Goal: Find contact information: Find contact information

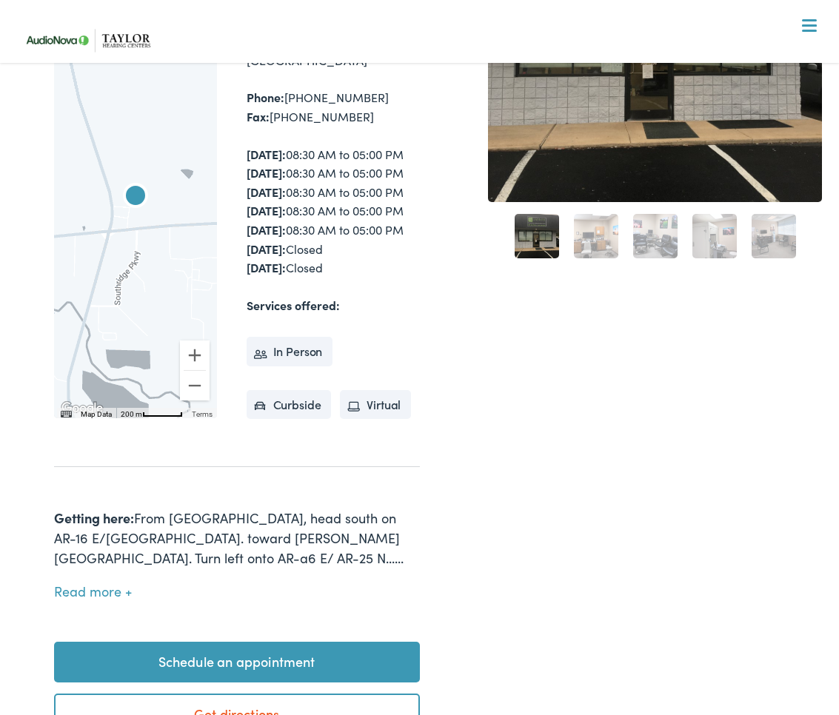
scroll to position [260, 0]
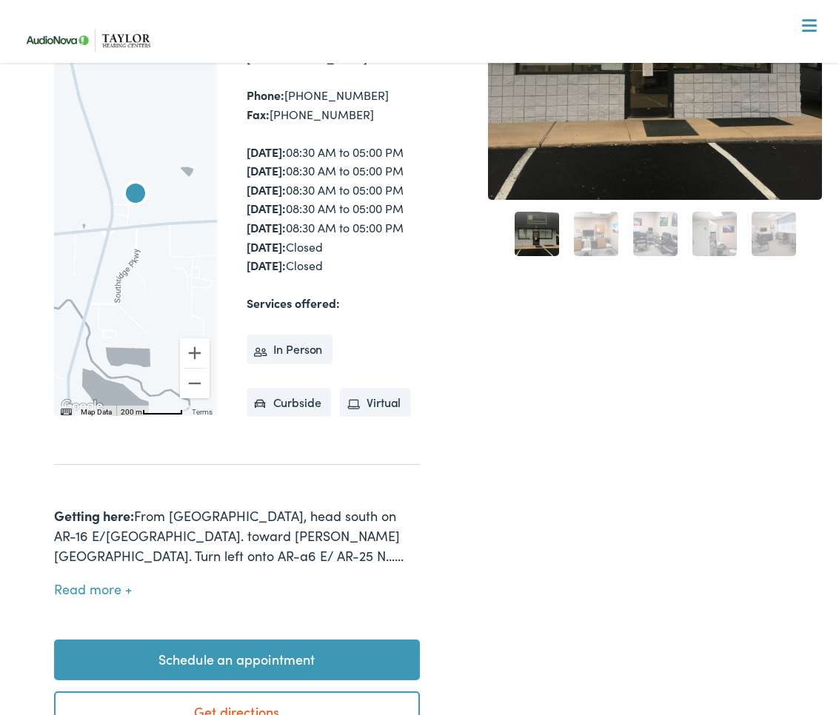
drag, startPoint x: 586, startPoint y: 230, endPoint x: 581, endPoint y: 240, distance: 11.3
click at [586, 230] on link "2" at bounding box center [596, 234] width 44 height 44
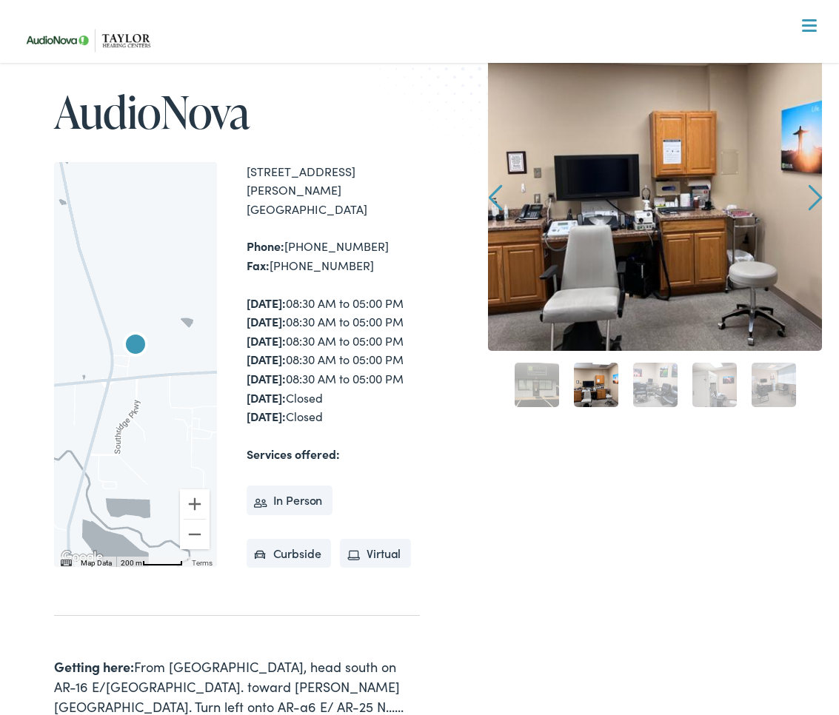
scroll to position [107, 0]
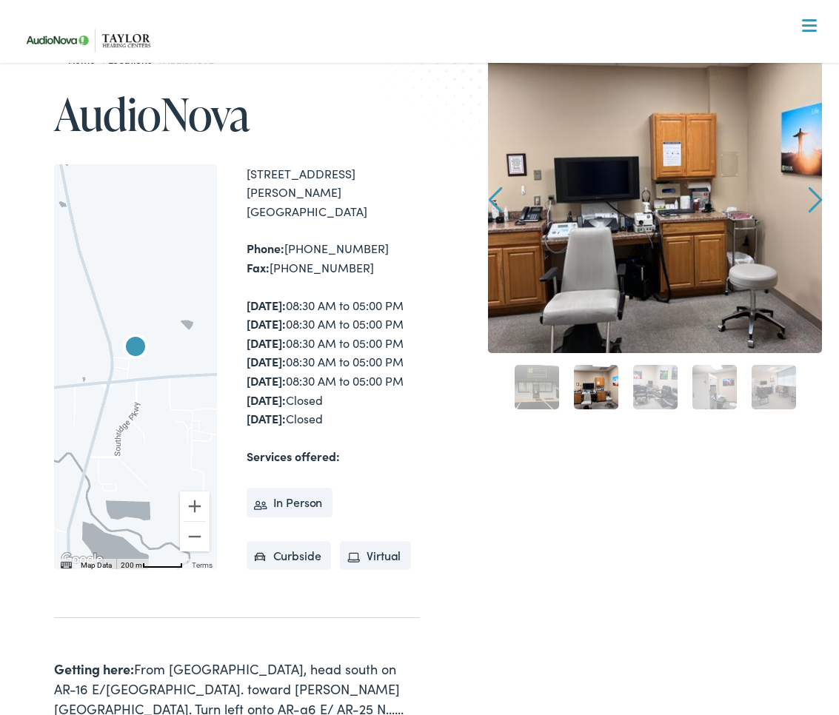
click at [650, 379] on link "3" at bounding box center [655, 387] width 44 height 44
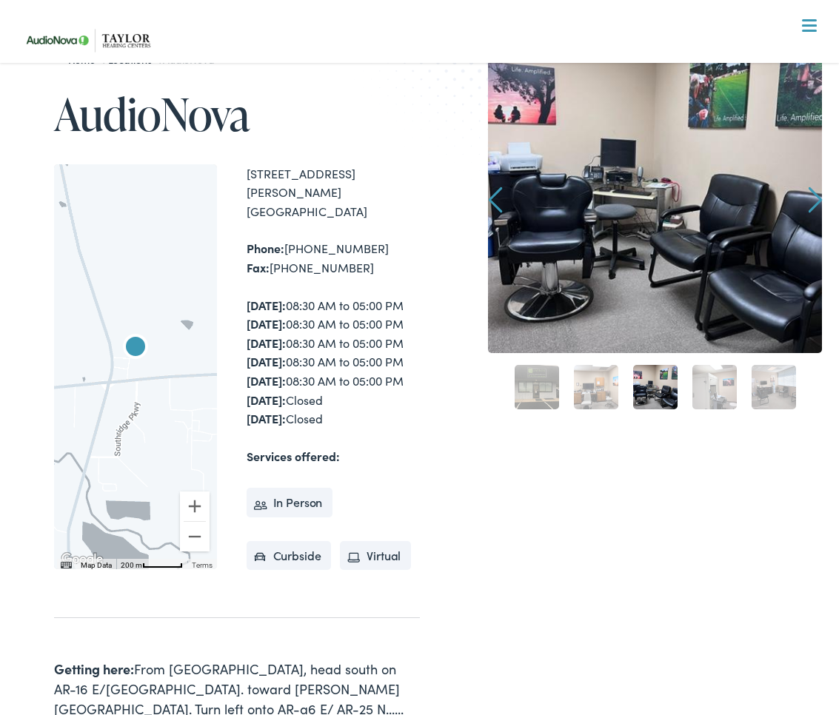
click at [709, 381] on link "4" at bounding box center [714, 387] width 44 height 44
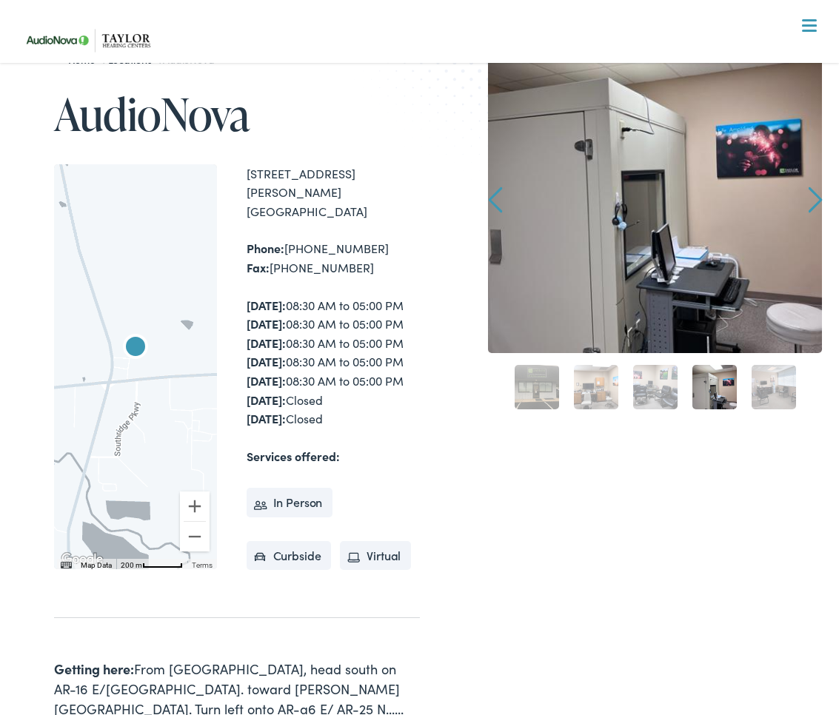
click at [761, 383] on link "5" at bounding box center [774, 387] width 44 height 44
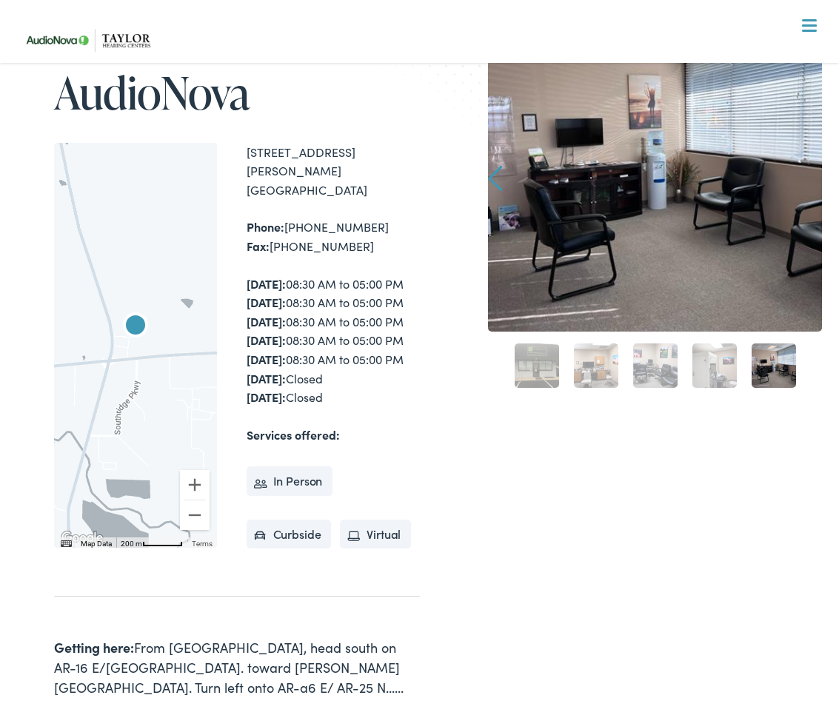
scroll to position [130, 0]
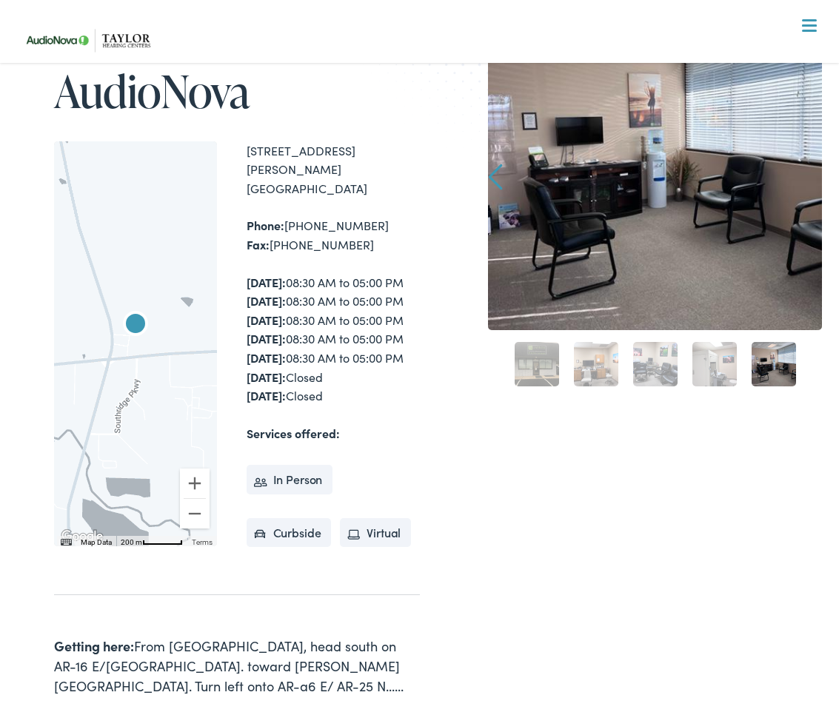
click at [504, 384] on div "1 2 3 4 5" at bounding box center [655, 362] width 334 height 64
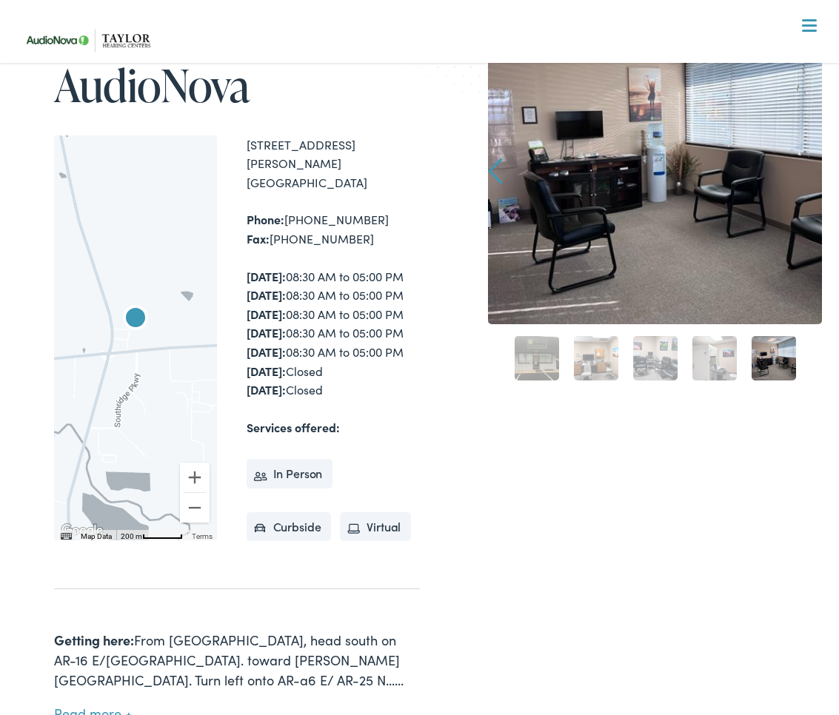
scroll to position [137, 0]
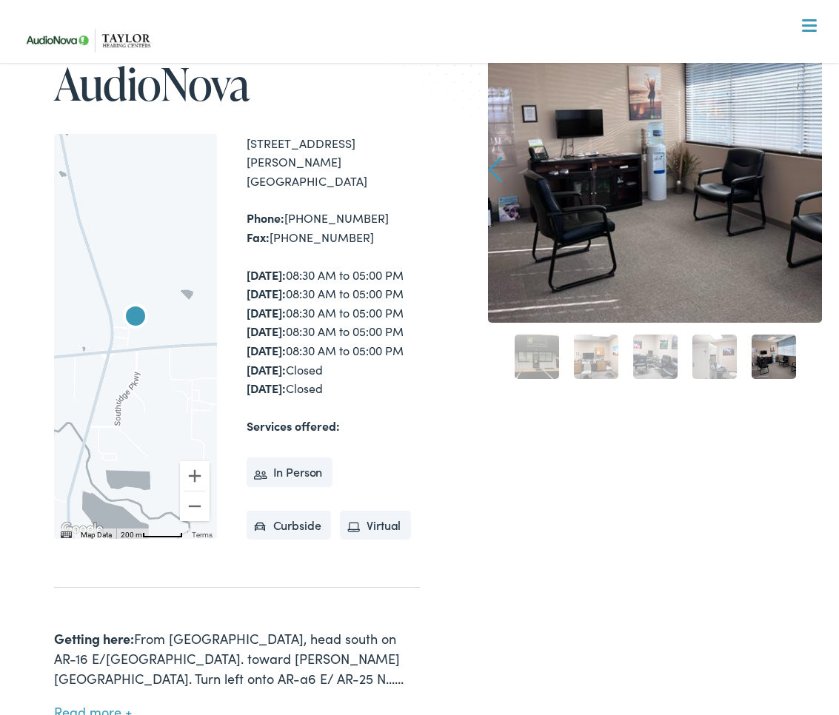
drag, startPoint x: 504, startPoint y: 384, endPoint x: 532, endPoint y: 356, distance: 39.3
click at [532, 356] on div "1 2 3 4 5" at bounding box center [655, 355] width 334 height 64
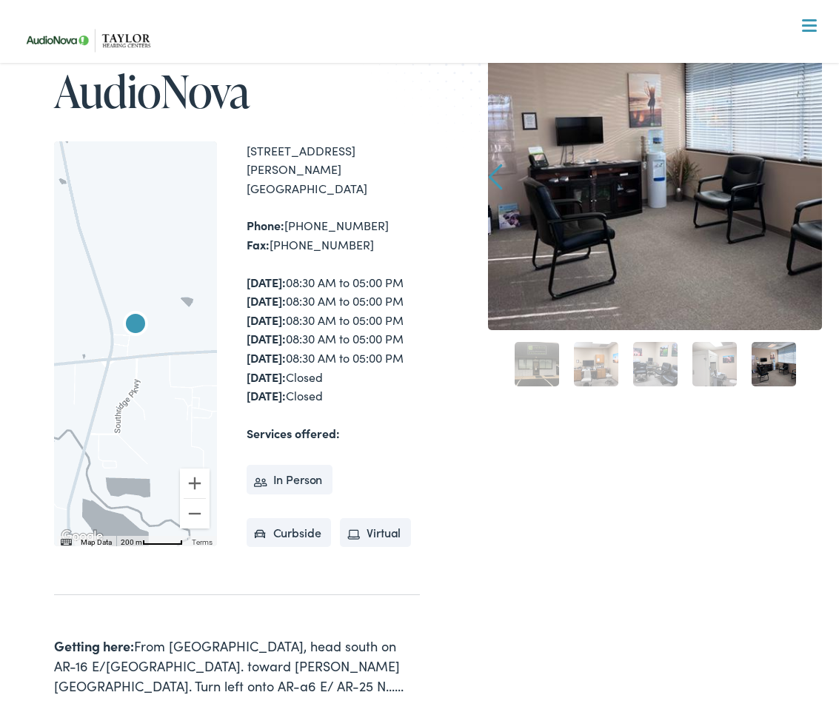
click at [532, 356] on link "1" at bounding box center [537, 364] width 44 height 44
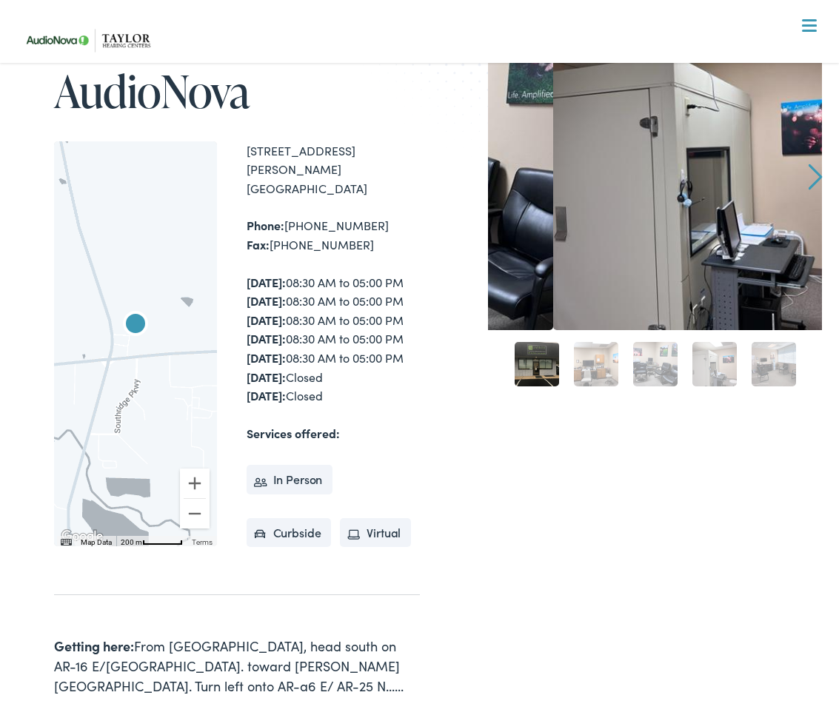
scroll to position [130, 0]
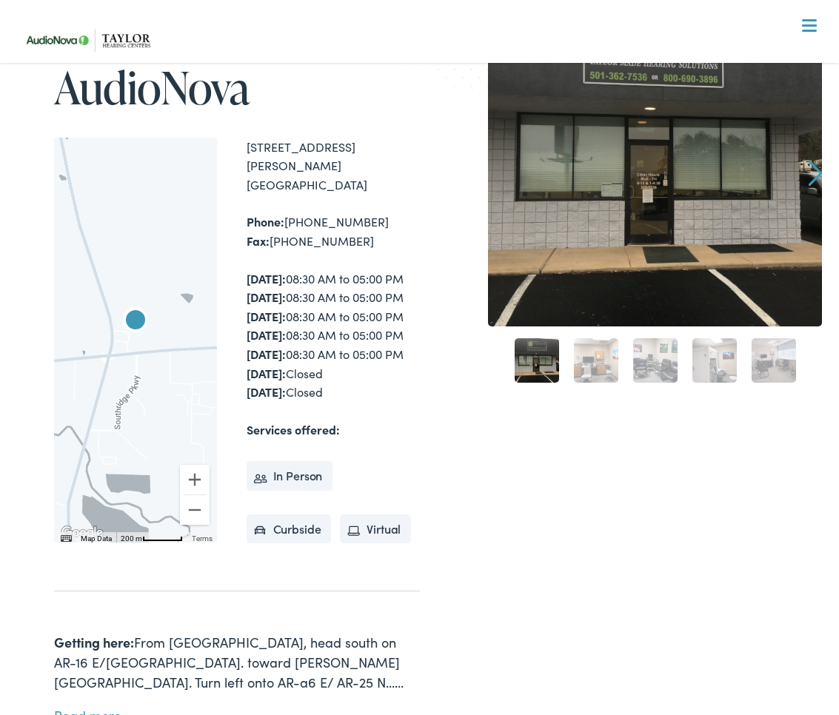
click at [590, 358] on link "2" at bounding box center [596, 360] width 44 height 44
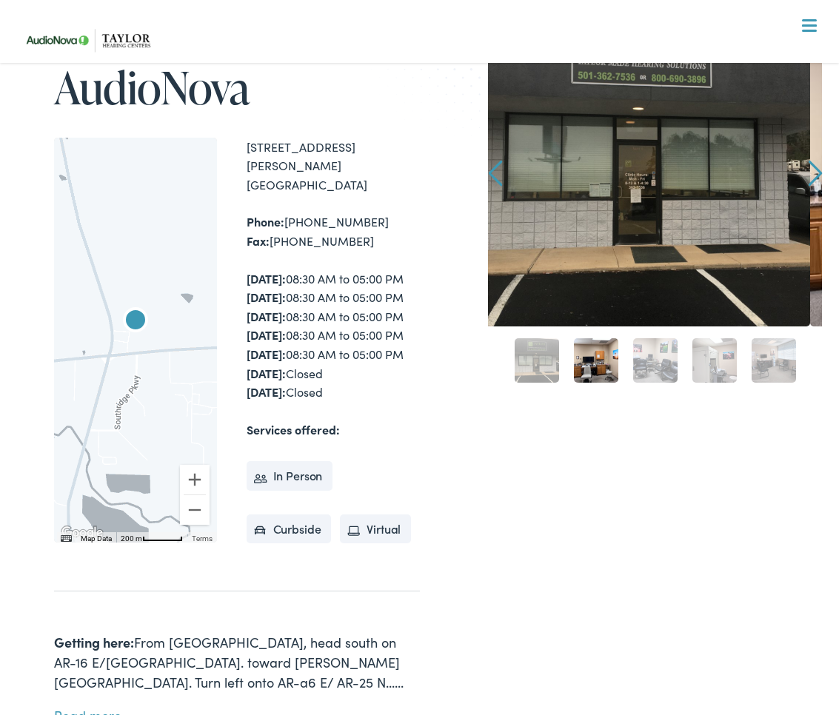
scroll to position [135, 0]
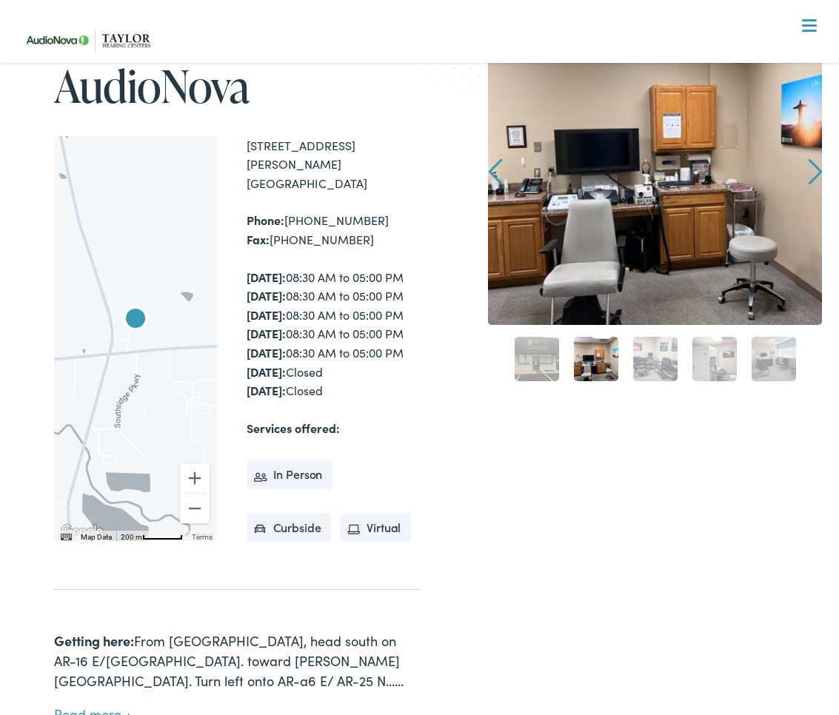
click at [649, 358] on link "3" at bounding box center [655, 359] width 44 height 44
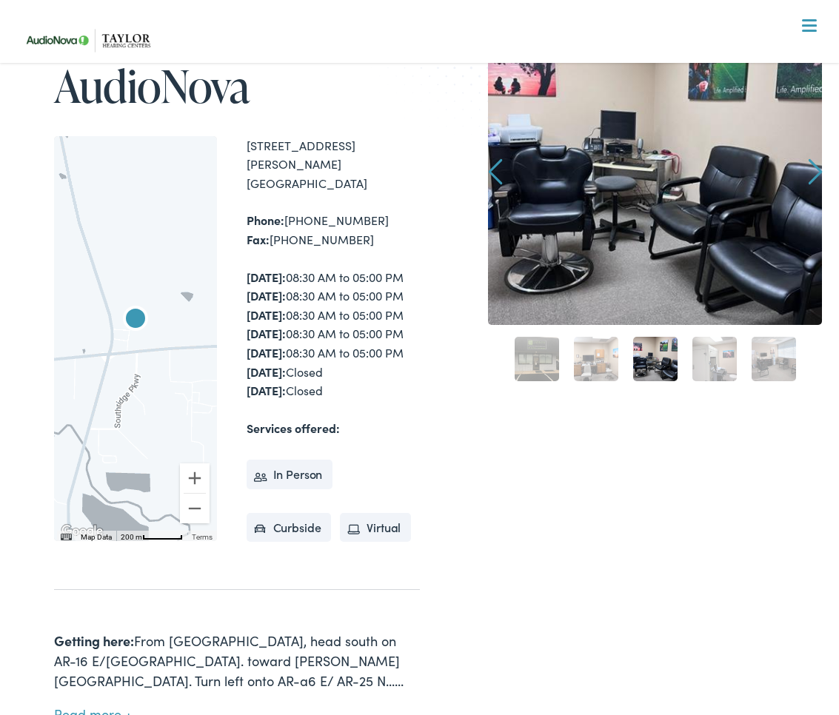
scroll to position [136, 0]
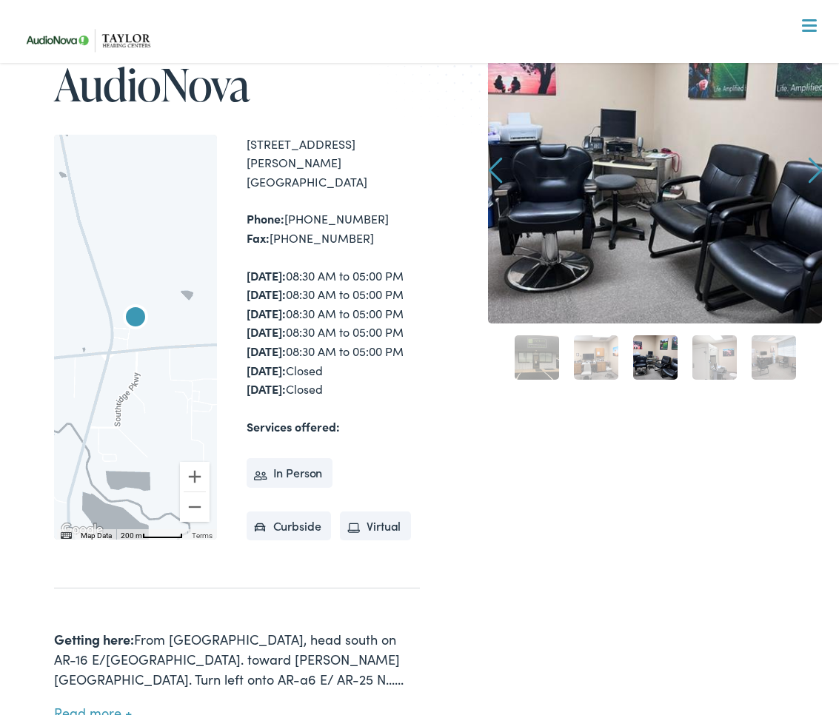
click at [703, 360] on link "4" at bounding box center [714, 357] width 44 height 44
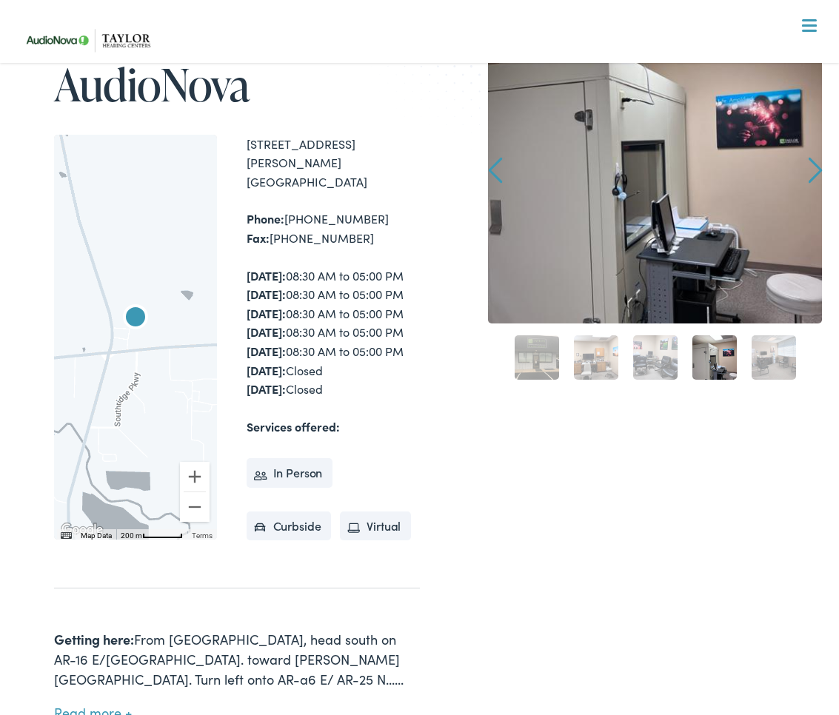
click at [763, 358] on link "5" at bounding box center [774, 357] width 44 height 44
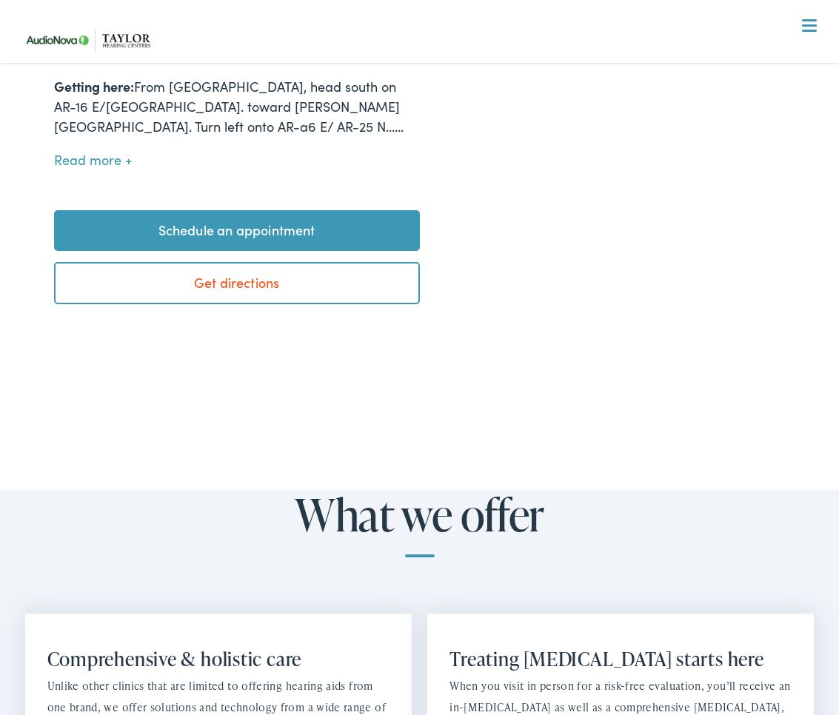
scroll to position [693, 0]
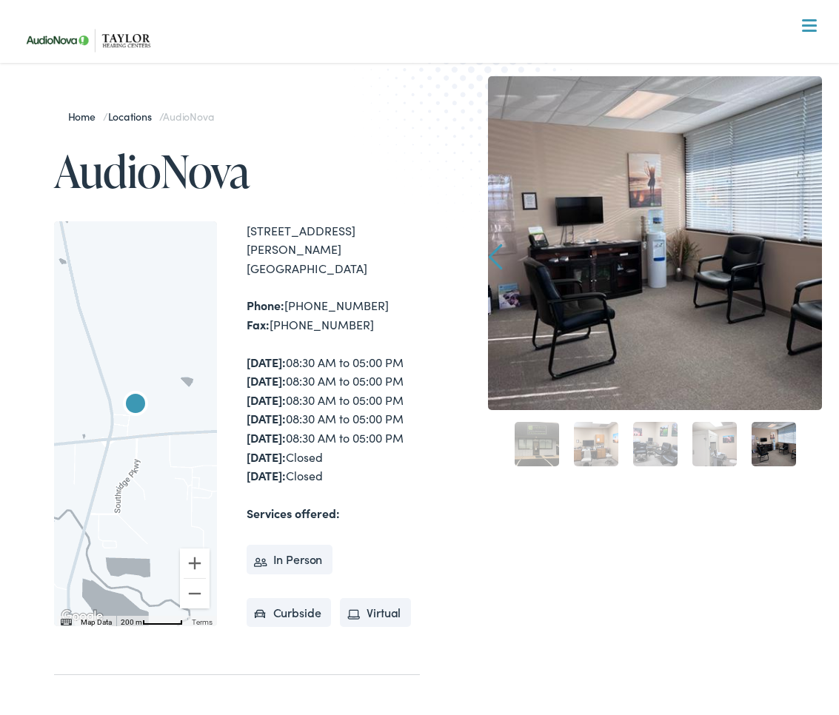
scroll to position [0, 0]
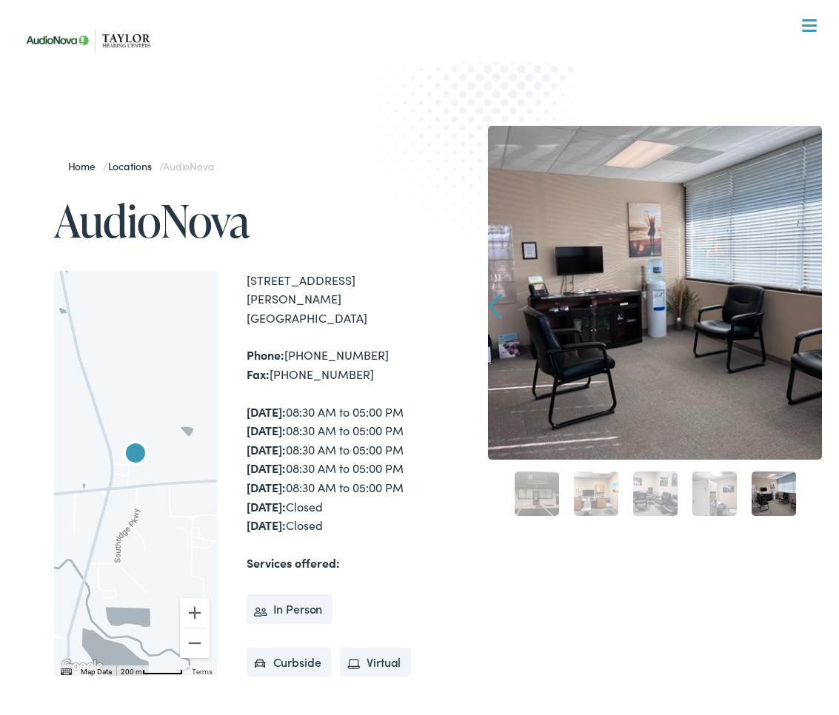
click at [809, 27] on div at bounding box center [809, 26] width 15 height 15
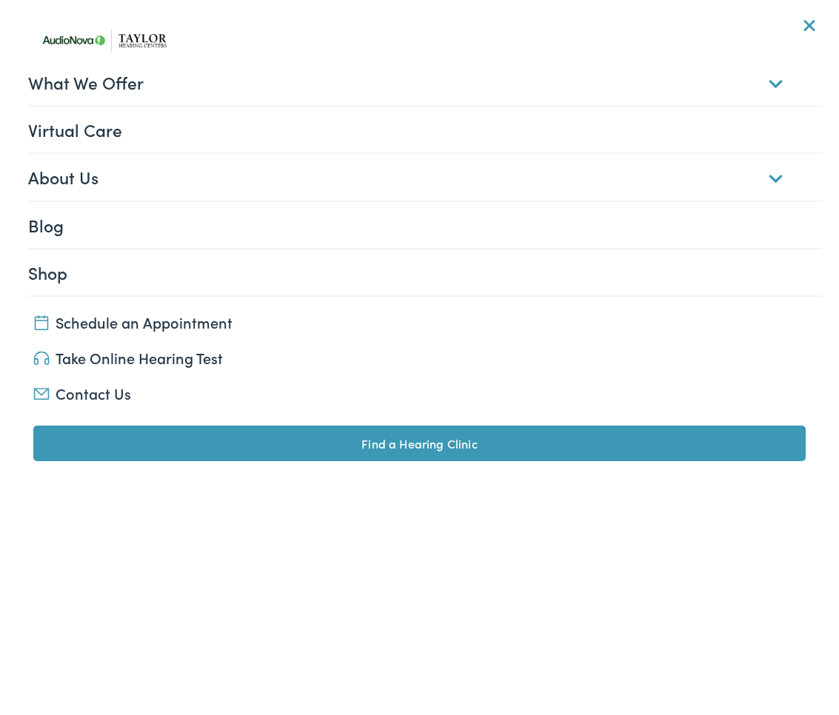
click at [93, 392] on link "Contact Us" at bounding box center [419, 393] width 773 height 21
